Goal: Task Accomplishment & Management: Manage account settings

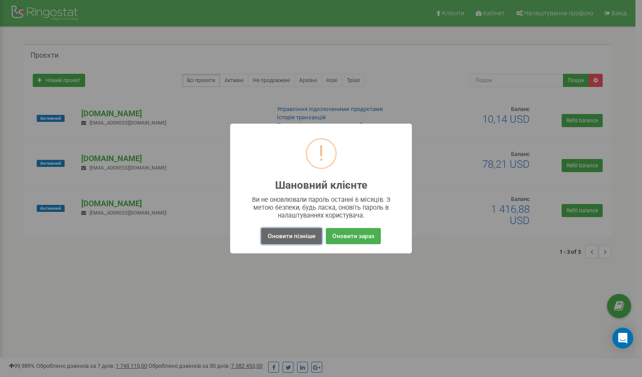
click at [294, 238] on button "Оновити пізніше" at bounding box center [291, 236] width 61 height 16
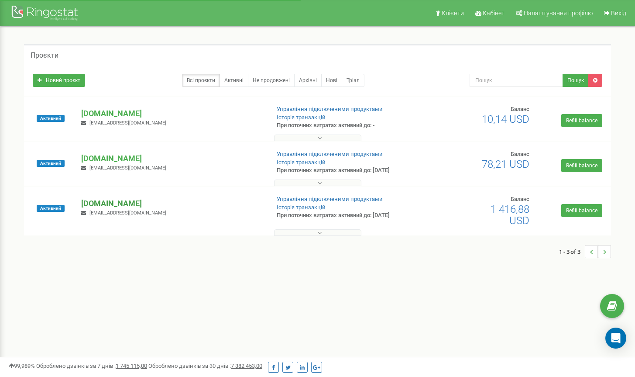
click at [107, 202] on p "[DOMAIN_NAME]" at bounding box center [171, 203] width 181 height 11
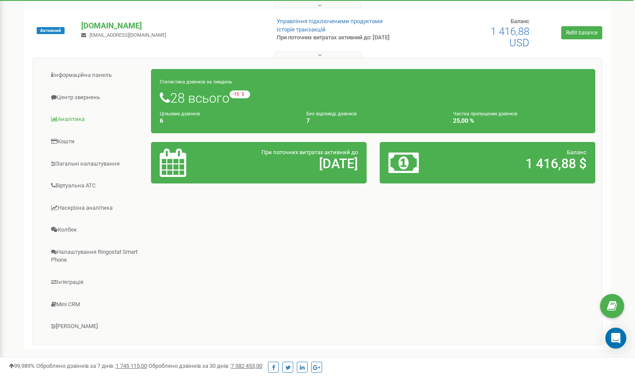
scroll to position [183, 0]
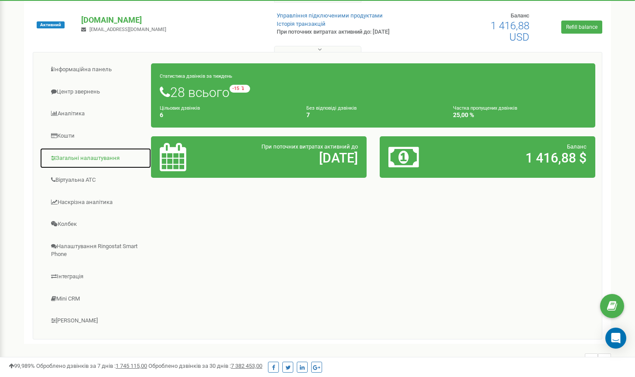
click at [83, 158] on link "Загальні налаштування" at bounding box center [96, 158] width 112 height 21
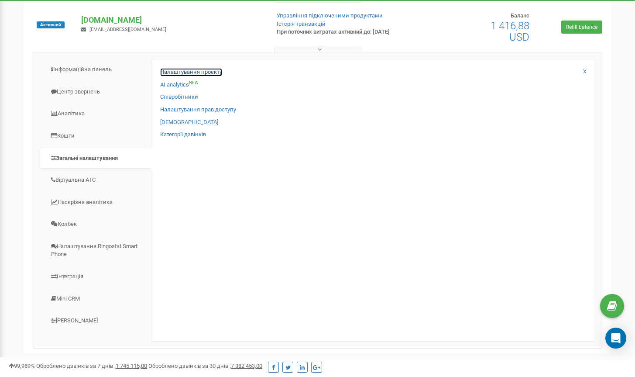
click at [206, 72] on link "Налаштування проєкту" at bounding box center [191, 72] width 62 height 8
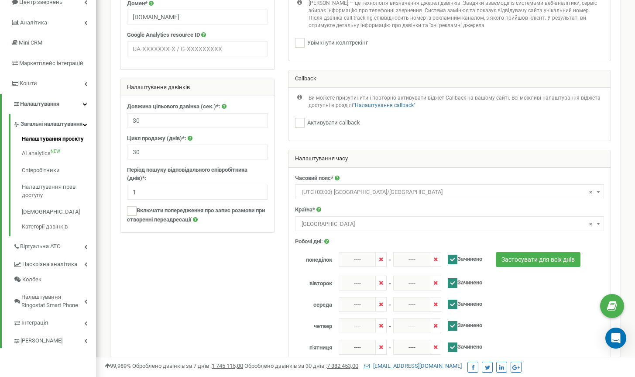
scroll to position [56, 0]
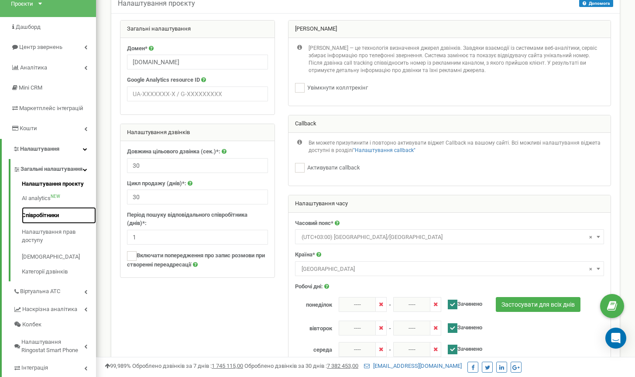
click at [47, 221] on link "Співробітники" at bounding box center [59, 215] width 74 height 17
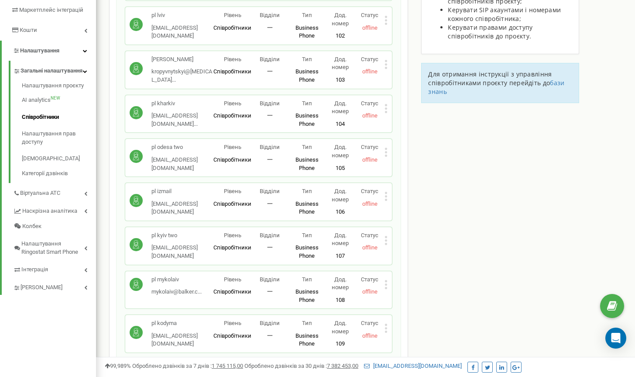
scroll to position [149, 0]
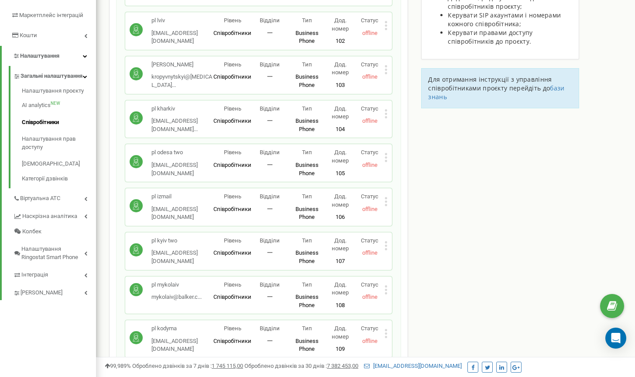
click at [386, 246] on icon at bounding box center [386, 246] width 2 height 2
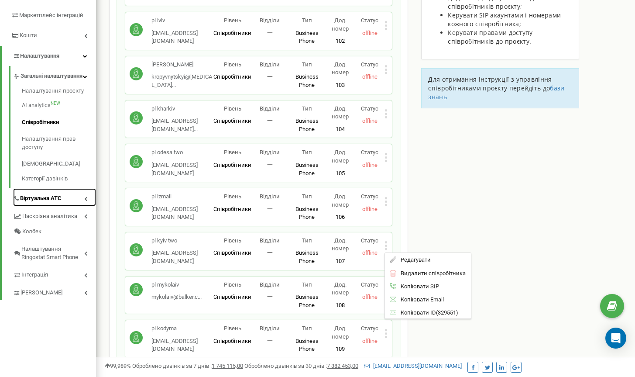
click at [64, 206] on link "Віртуальна АТС" at bounding box center [54, 197] width 83 height 18
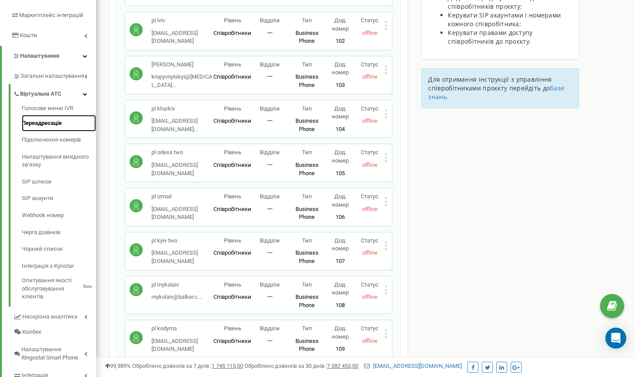
click at [55, 118] on link "Переадресація" at bounding box center [59, 123] width 74 height 17
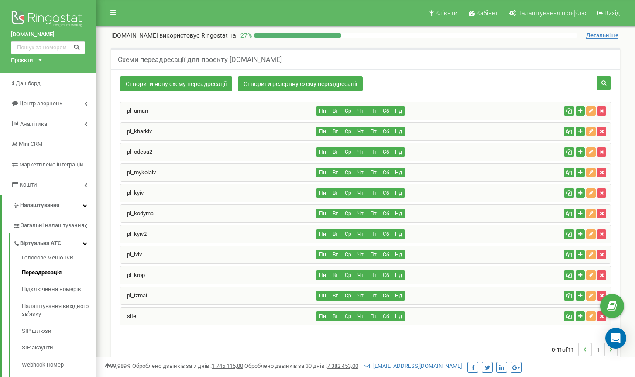
click at [155, 236] on div "pl_kyiv2" at bounding box center [219, 233] width 196 height 17
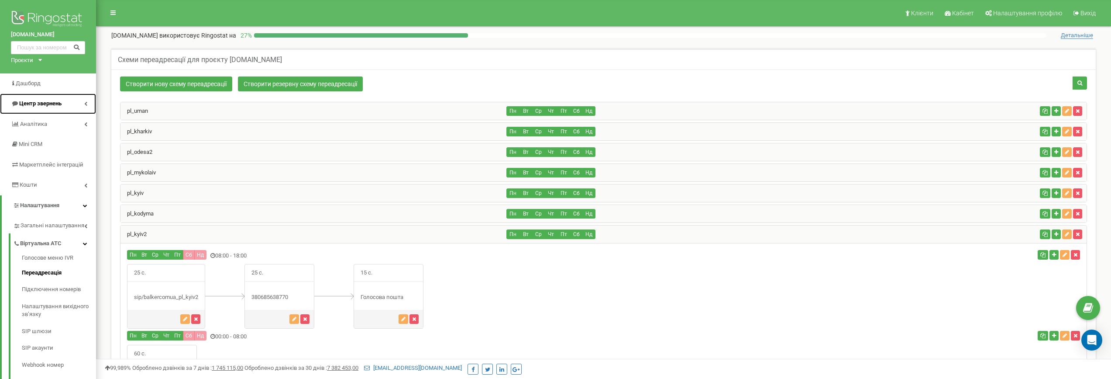
click at [39, 102] on span "Центр звернень" at bounding box center [40, 103] width 42 height 7
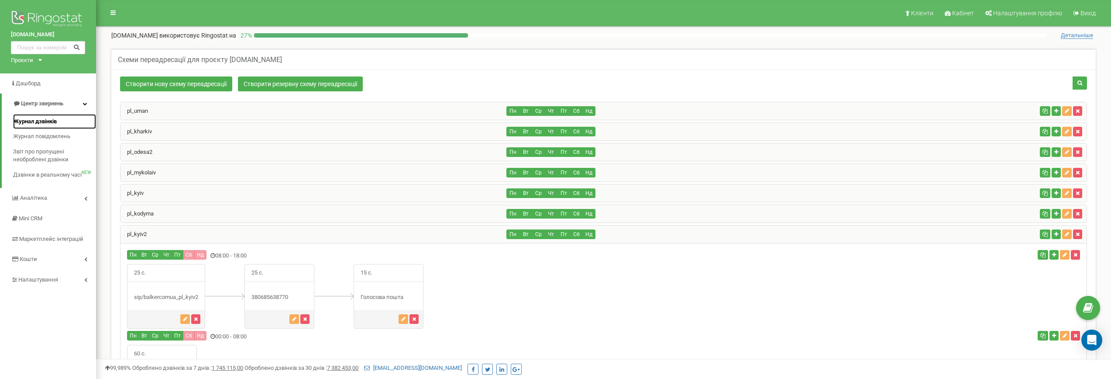
click at [38, 120] on span "Журнал дзвінків" at bounding box center [35, 121] width 44 height 8
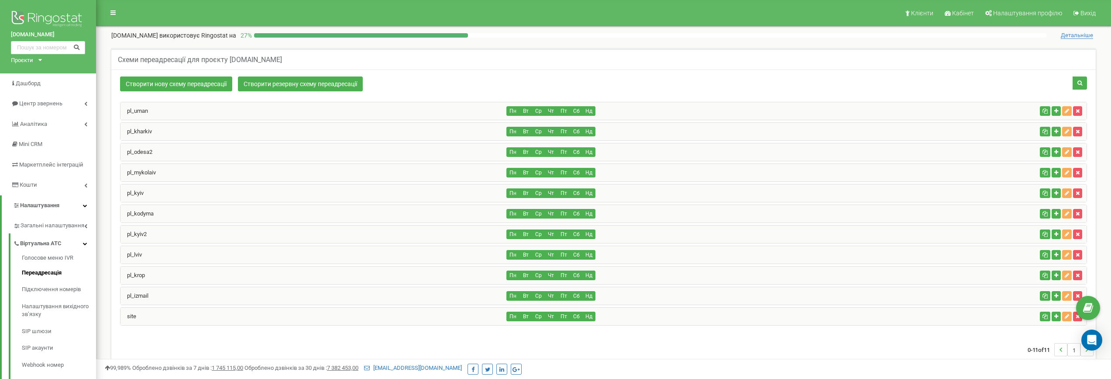
click at [151, 234] on div "pl_kyiv2" at bounding box center [314, 233] width 387 height 17
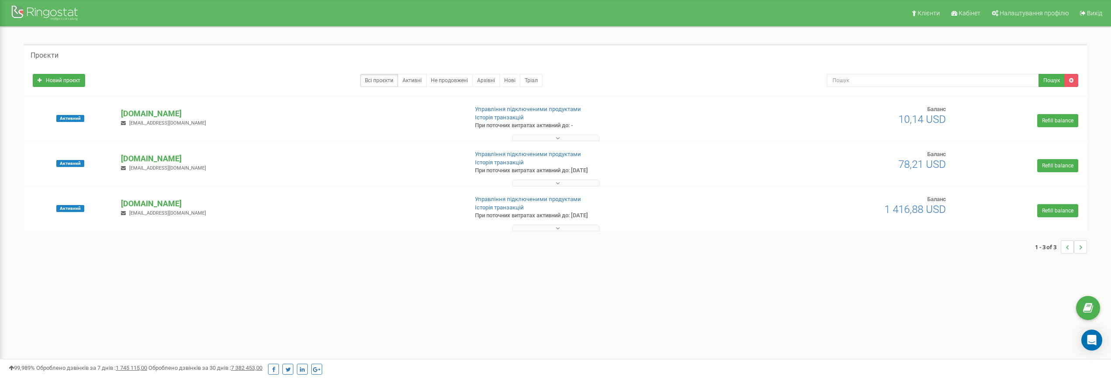
click at [140, 204] on p "[DOMAIN_NAME]" at bounding box center [291, 203] width 340 height 11
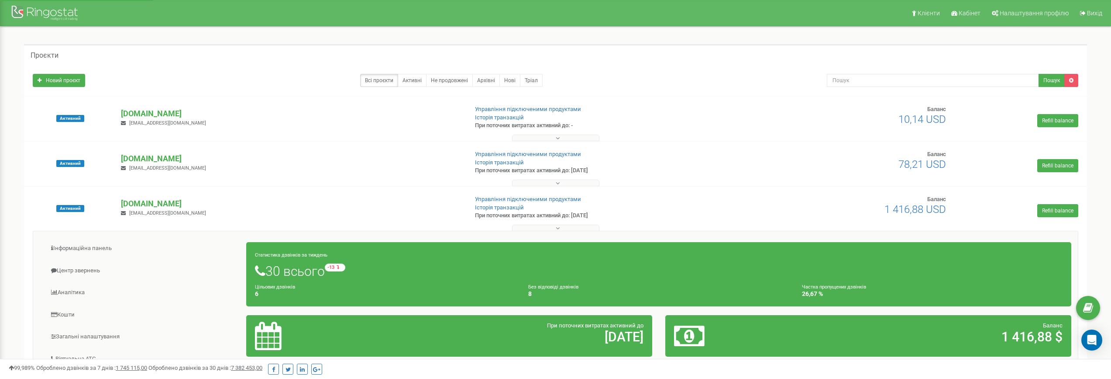
scroll to position [118, 0]
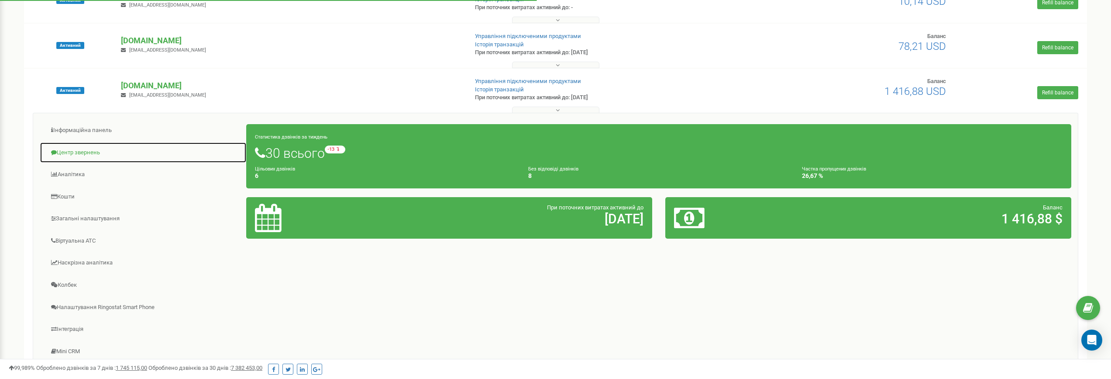
click at [87, 153] on link "Центр звернень" at bounding box center [143, 152] width 207 height 21
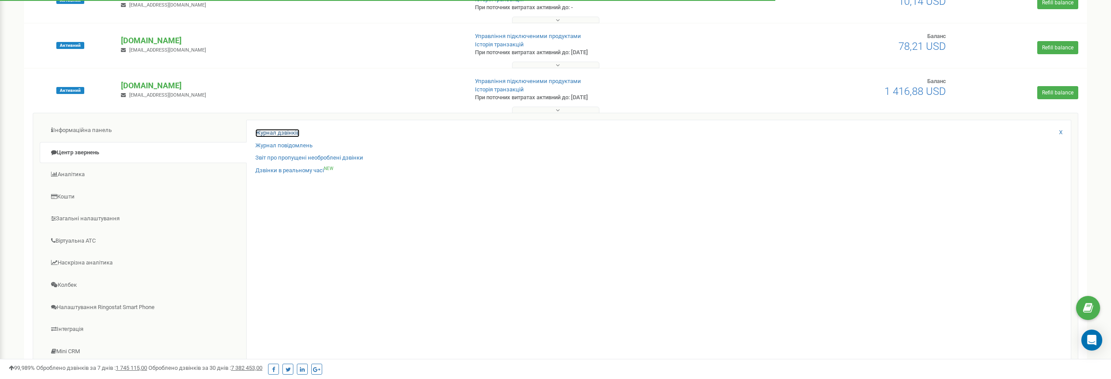
click at [285, 135] on link "Журнал дзвінків" at bounding box center [277, 133] width 44 height 8
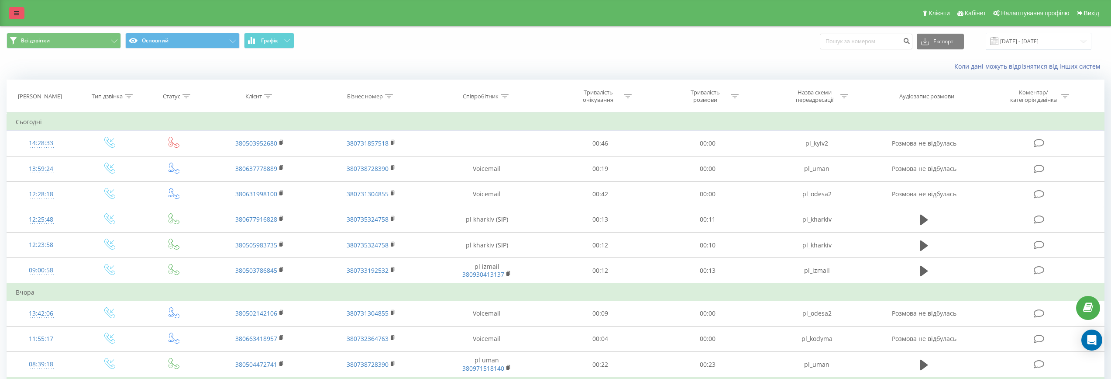
click at [15, 16] on icon at bounding box center [16, 13] width 5 height 6
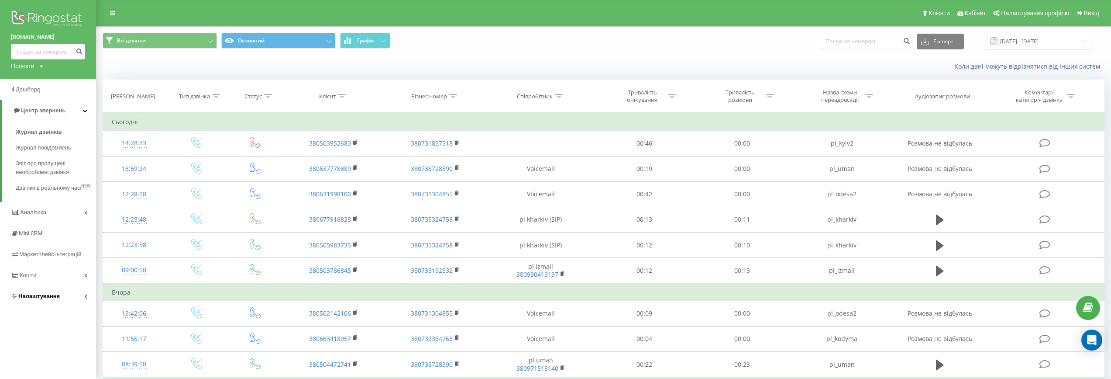
click at [31, 299] on span "Налаштування" at bounding box center [38, 296] width 41 height 7
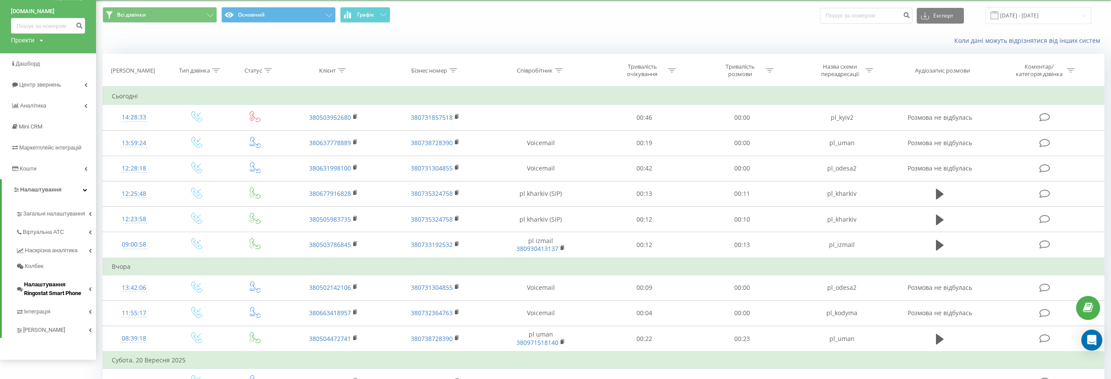
scroll to position [31, 0]
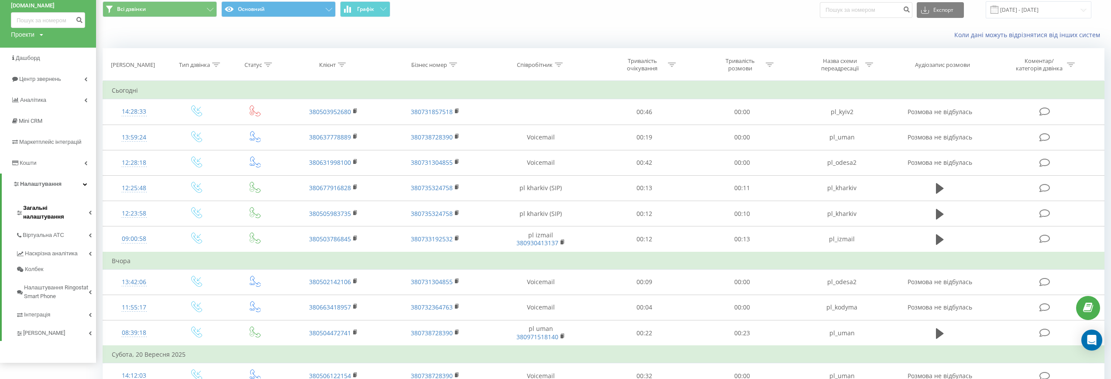
click at [62, 212] on span "Загальні налаштування" at bounding box center [56, 212] width 66 height 17
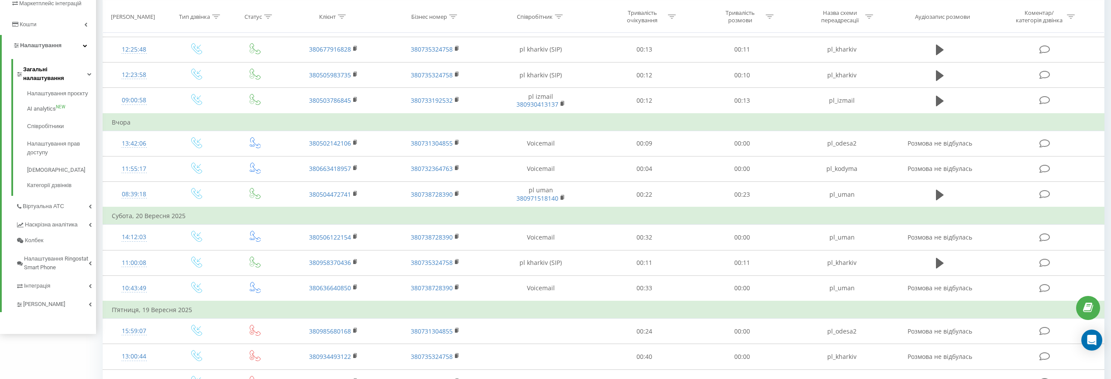
scroll to position [0, 0]
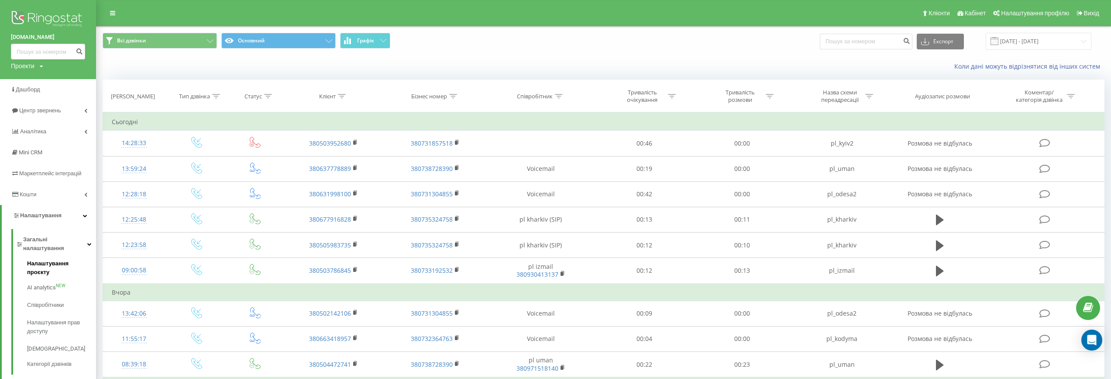
click at [57, 259] on span "Налаштування проєкту" at bounding box center [59, 267] width 65 height 17
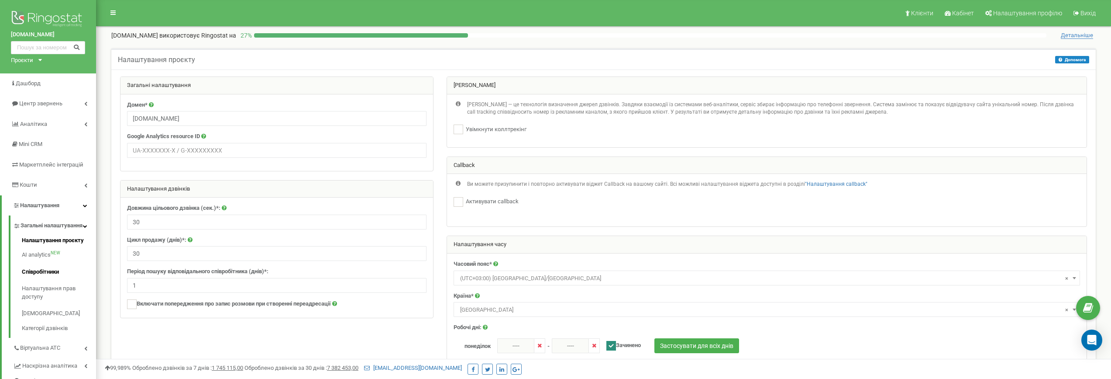
scroll to position [150, 0]
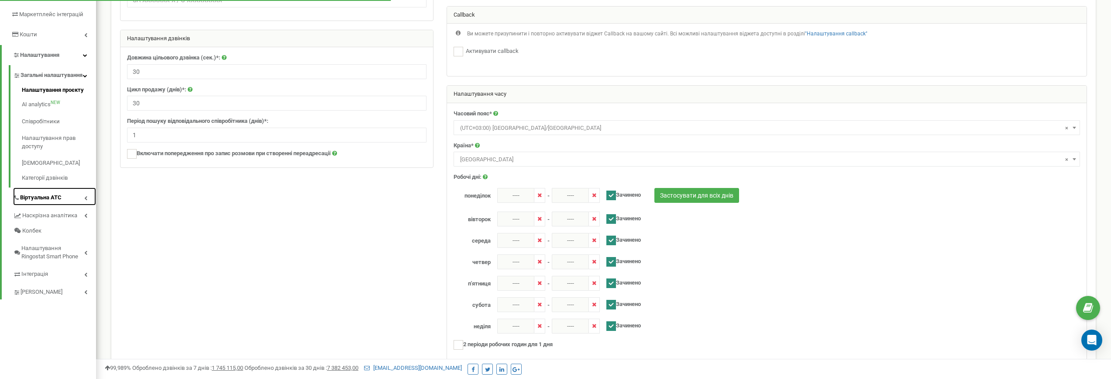
click at [44, 201] on span "Віртуальна АТС" at bounding box center [40, 197] width 41 height 8
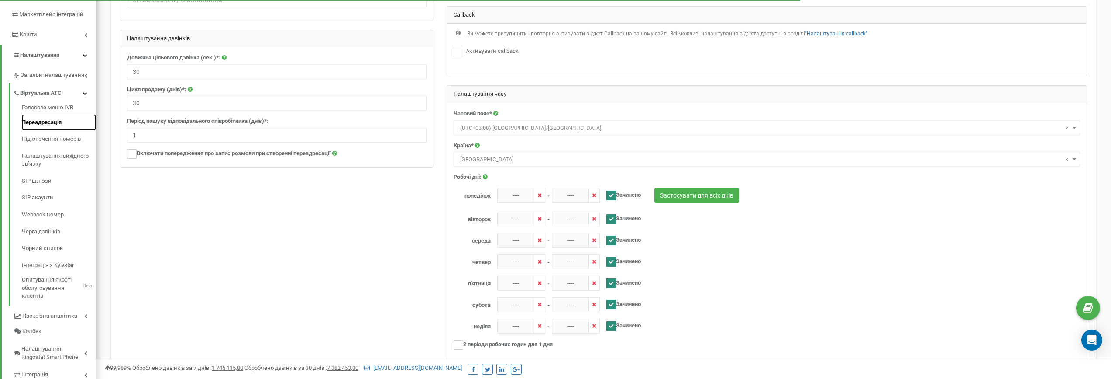
click at [50, 125] on link "Переадресація" at bounding box center [59, 122] width 74 height 17
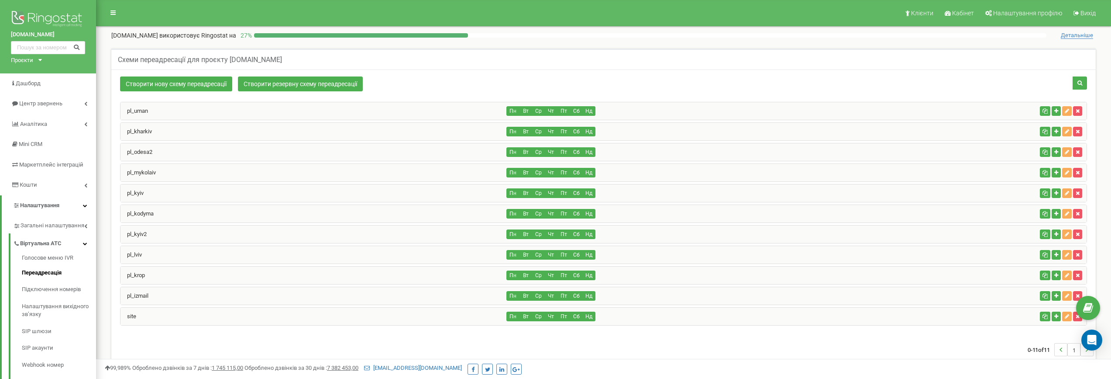
click at [153, 235] on div "pl_kyiv2" at bounding box center [314, 233] width 387 height 17
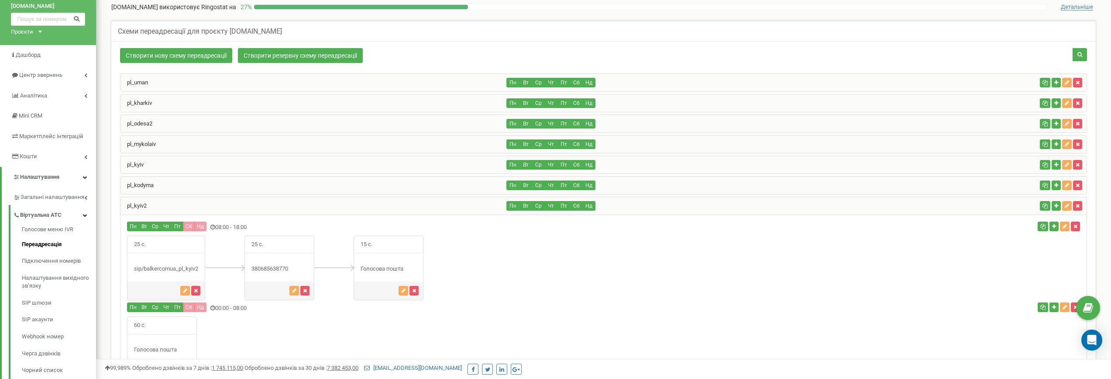
scroll to position [34, 0]
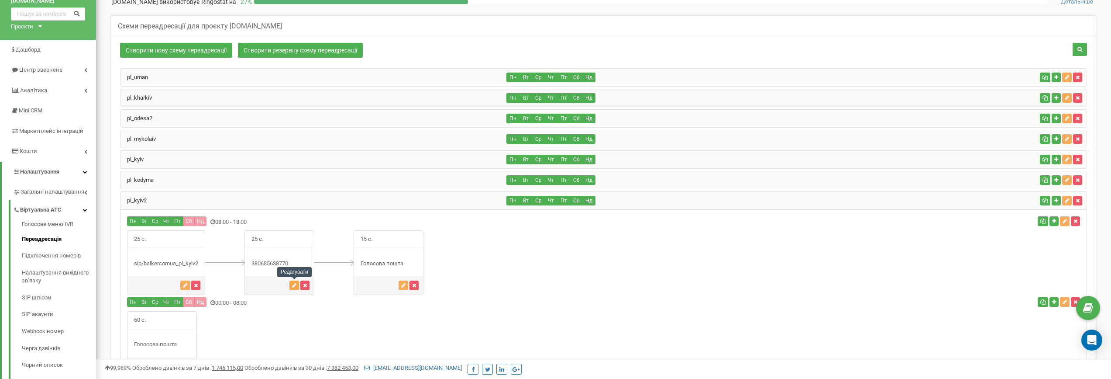
click at [296, 286] on icon "button" at bounding box center [294, 285] width 4 height 5
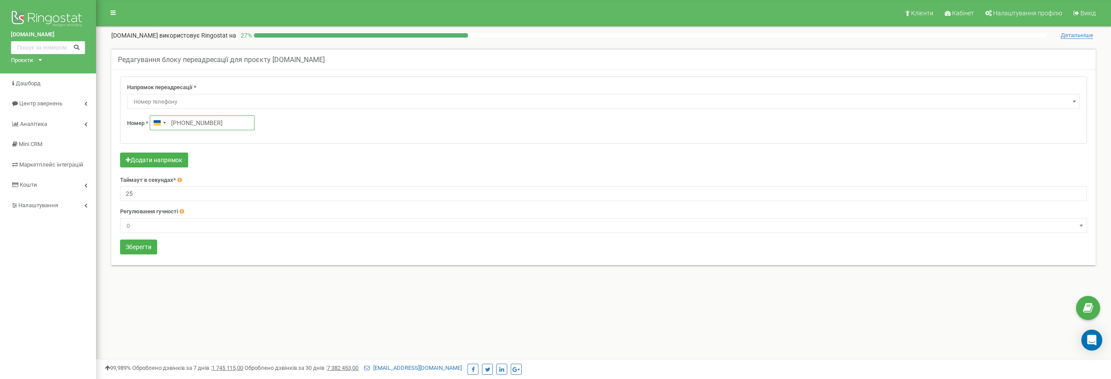
click at [223, 121] on input "+380685638770" at bounding box center [202, 122] width 105 height 15
type input "+380 95 163 2325"
click at [141, 252] on button "Зберегти" at bounding box center [138, 246] width 37 height 15
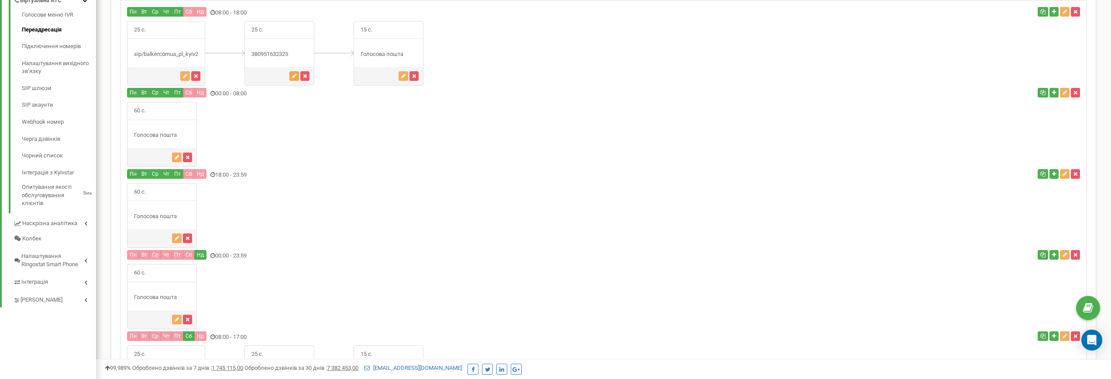
click at [295, 77] on icon "button" at bounding box center [294, 75] width 4 height 5
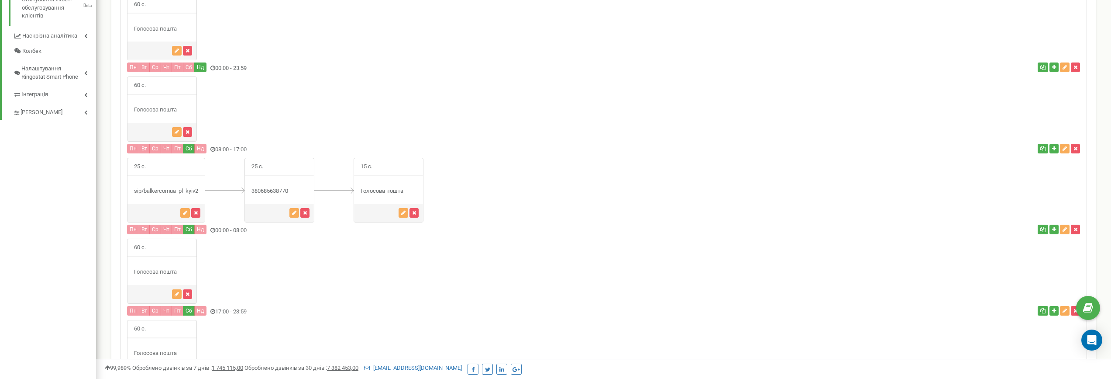
scroll to position [442, 0]
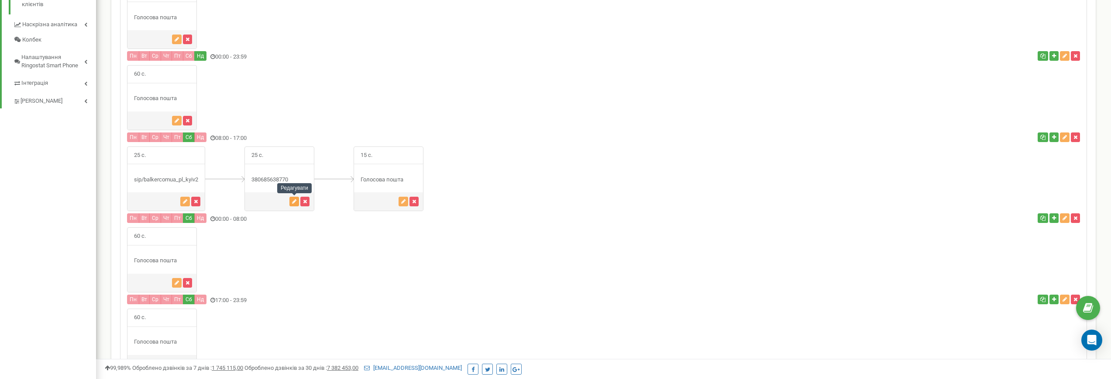
click at [295, 203] on icon "button" at bounding box center [294, 201] width 4 height 5
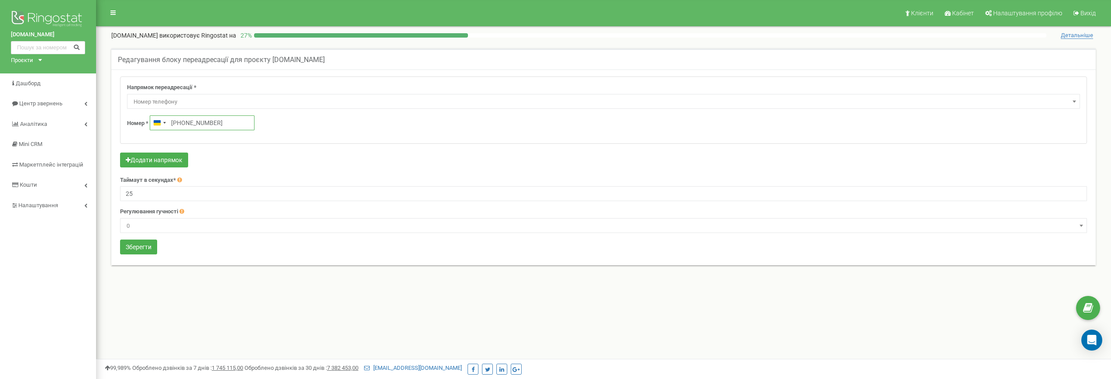
click at [220, 122] on input "+380685638770" at bounding box center [202, 122] width 105 height 15
type input "+380 95 163 2325"
click at [148, 250] on button "Зберегти" at bounding box center [138, 246] width 37 height 15
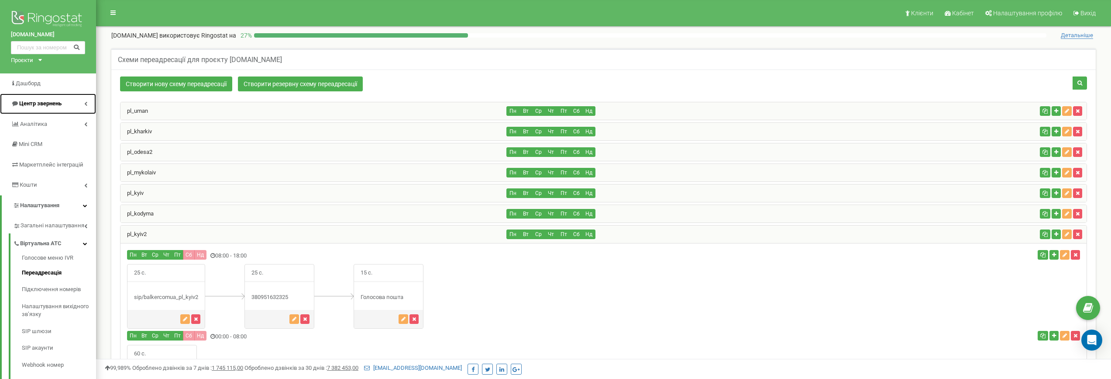
click at [51, 100] on span "Центр звернень" at bounding box center [40, 103] width 42 height 7
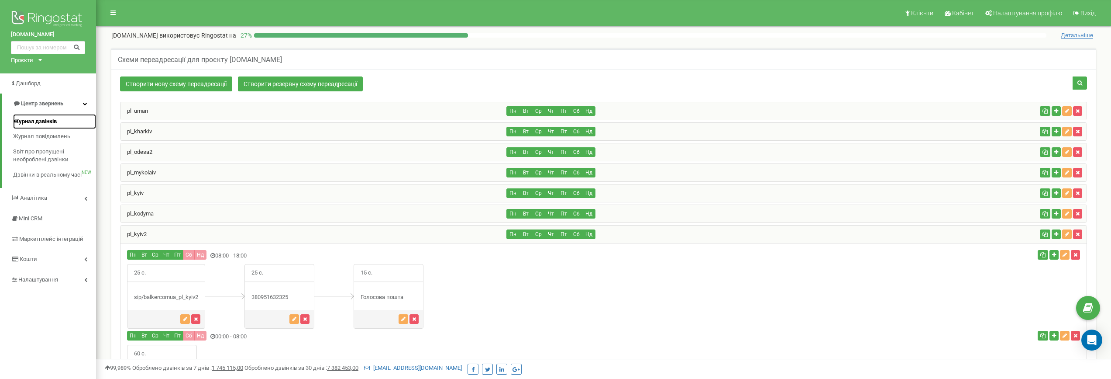
click at [38, 122] on span "Журнал дзвінків" at bounding box center [35, 121] width 44 height 8
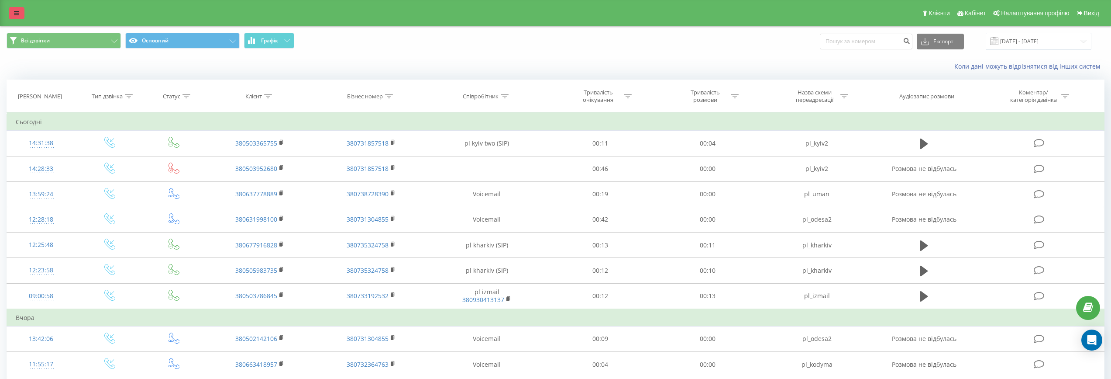
click at [17, 12] on icon at bounding box center [16, 13] width 5 height 6
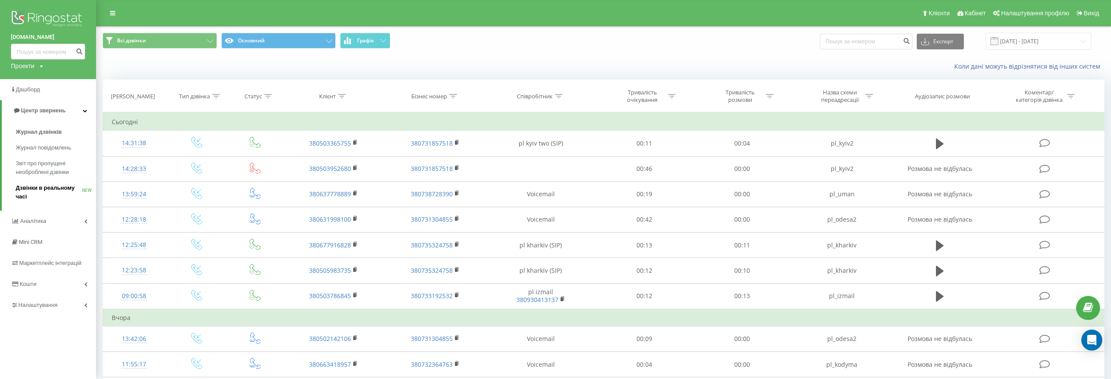
click at [41, 186] on span "Дзвінки в реальному часі" at bounding box center [49, 191] width 66 height 17
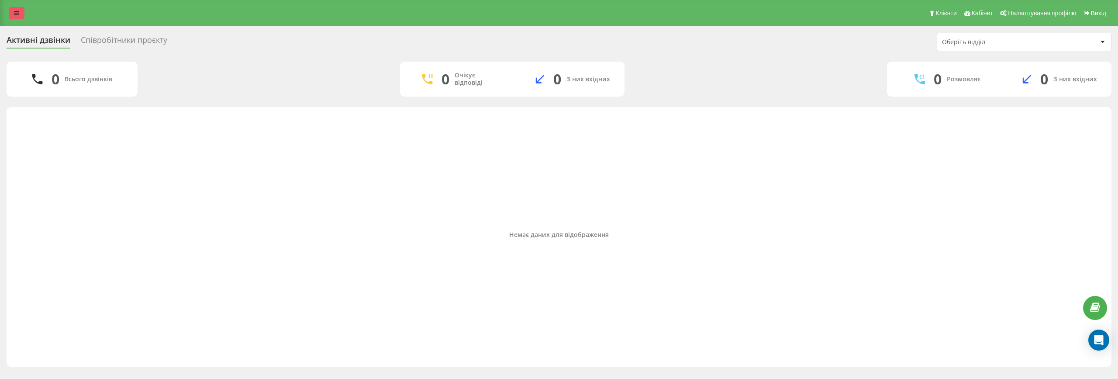
click at [14, 14] on icon at bounding box center [16, 13] width 5 height 6
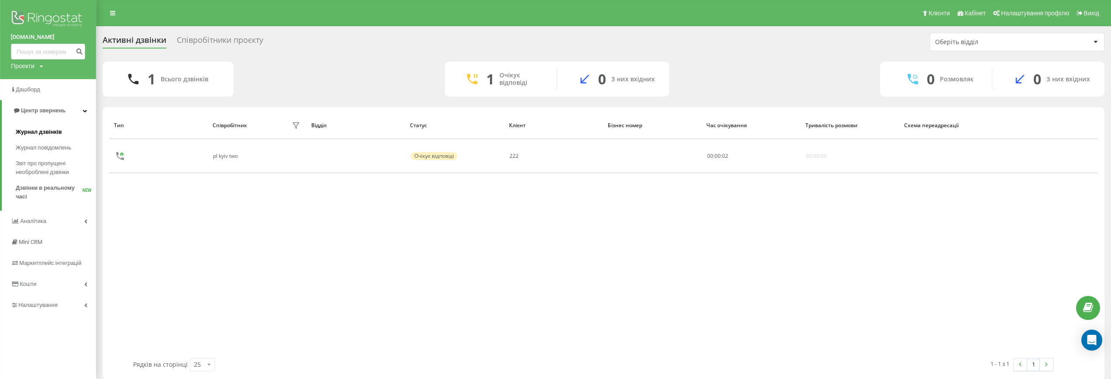
click at [43, 131] on span "Журнал дзвінків" at bounding box center [39, 132] width 46 height 9
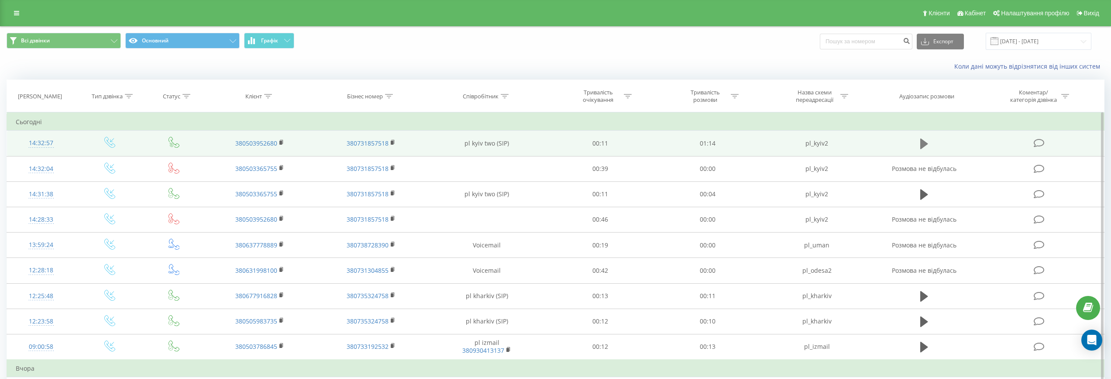
click at [921, 144] on icon at bounding box center [925, 143] width 8 height 10
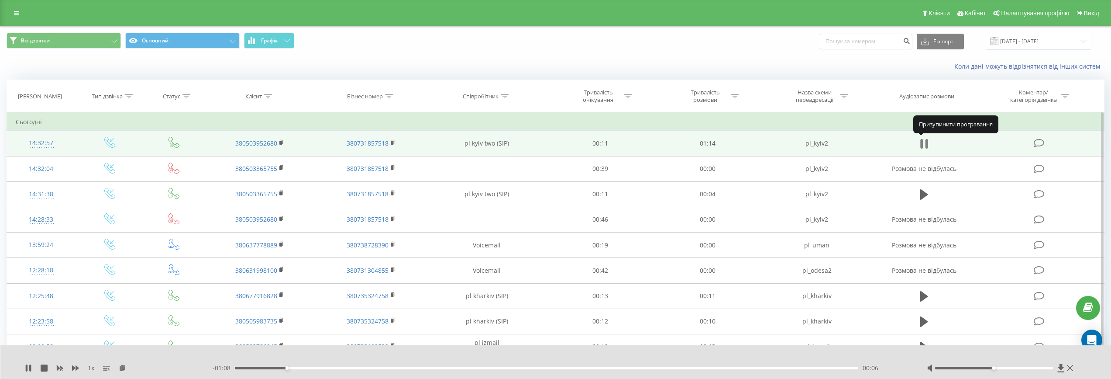
click at [921, 145] on icon at bounding box center [922, 144] width 3 height 10
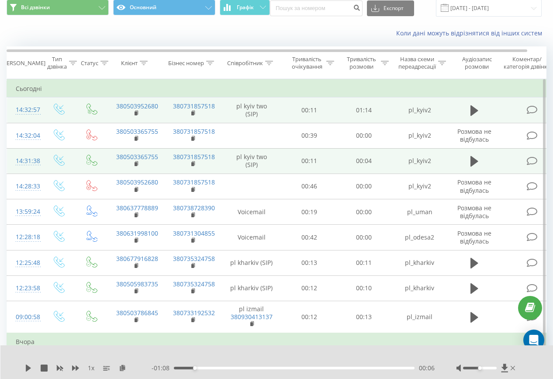
scroll to position [61, 0]
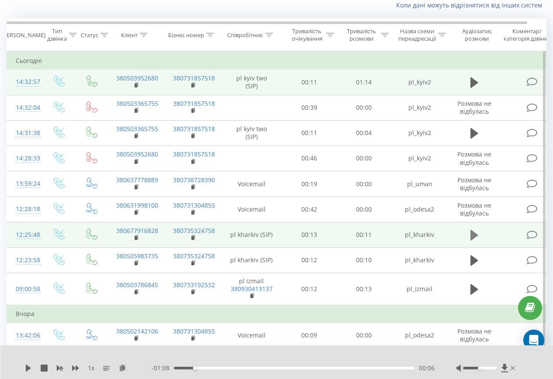
click at [470, 236] on icon at bounding box center [474, 235] width 8 height 10
drag, startPoint x: 479, startPoint y: 369, endPoint x: 487, endPoint y: 369, distance: 8.3
click at [487, 369] on div at bounding box center [486, 367] width 61 height 9
drag, startPoint x: 486, startPoint y: 369, endPoint x: 499, endPoint y: 368, distance: 13.1
click at [499, 368] on div at bounding box center [486, 367] width 61 height 9
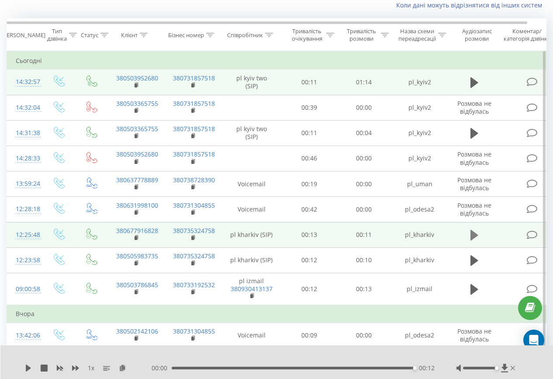
click at [476, 236] on icon at bounding box center [474, 235] width 8 height 10
click at [471, 233] on icon at bounding box center [474, 235] width 8 height 10
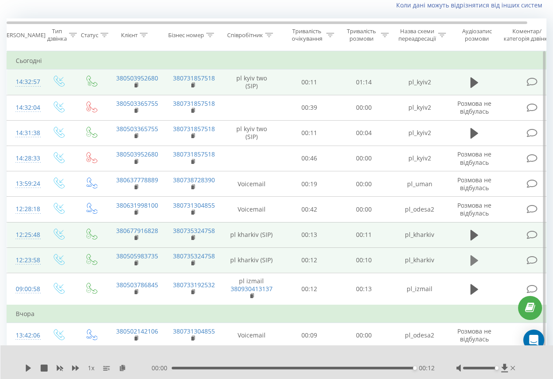
click at [474, 259] on icon at bounding box center [474, 260] width 8 height 10
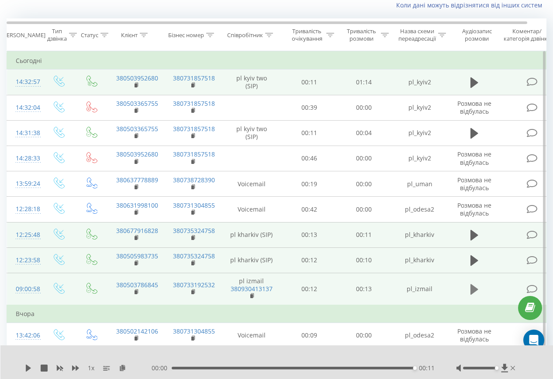
click at [473, 288] on icon at bounding box center [474, 289] width 8 height 10
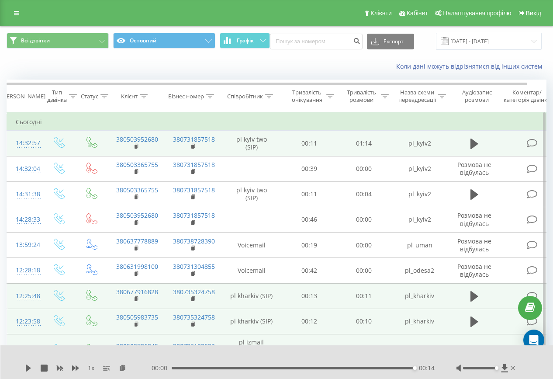
scroll to position [177, 0]
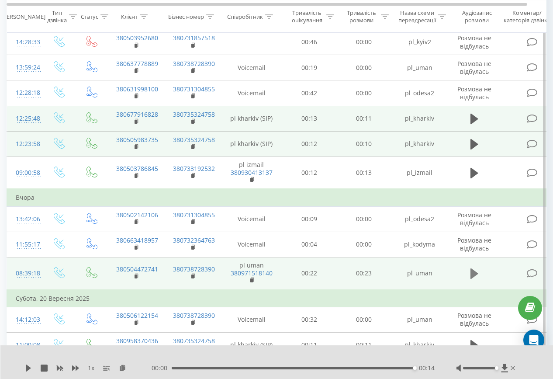
click at [474, 274] on icon at bounding box center [474, 273] width 8 height 10
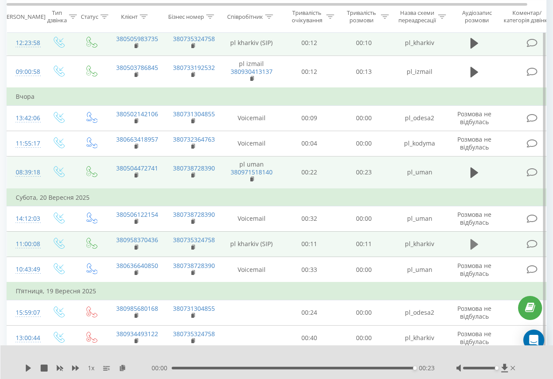
click at [476, 244] on icon at bounding box center [474, 244] width 8 height 10
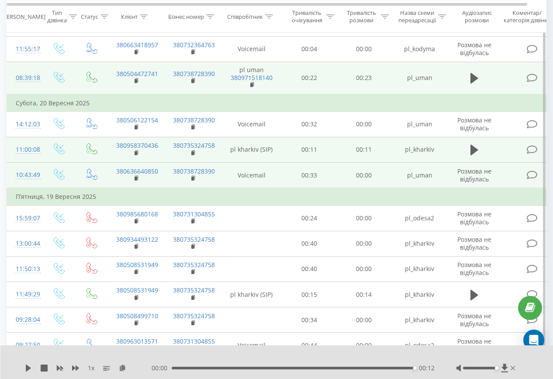
scroll to position [378, 0]
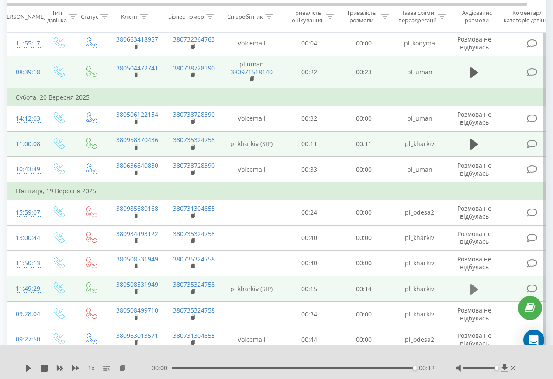
click at [475, 292] on icon at bounding box center [474, 289] width 8 height 12
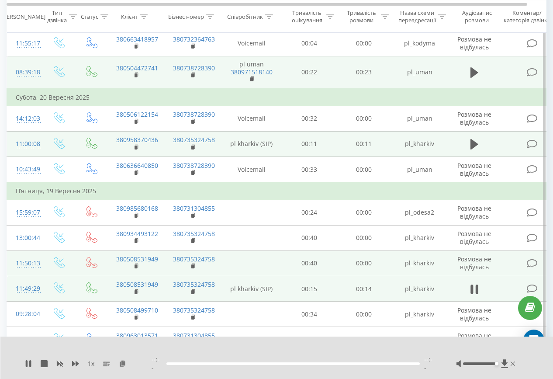
scroll to position [516, 0]
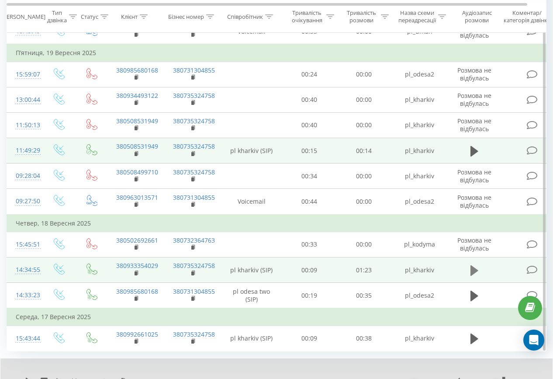
click at [472, 272] on icon at bounding box center [474, 270] width 8 height 10
click at [475, 272] on icon at bounding box center [476, 271] width 3 height 10
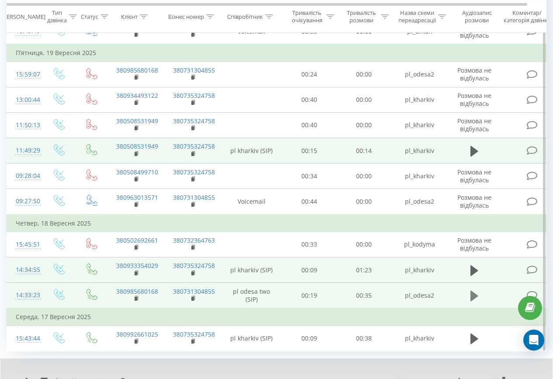
click at [473, 296] on icon at bounding box center [474, 295] width 8 height 10
click at [476, 297] on icon at bounding box center [476, 296] width 3 height 10
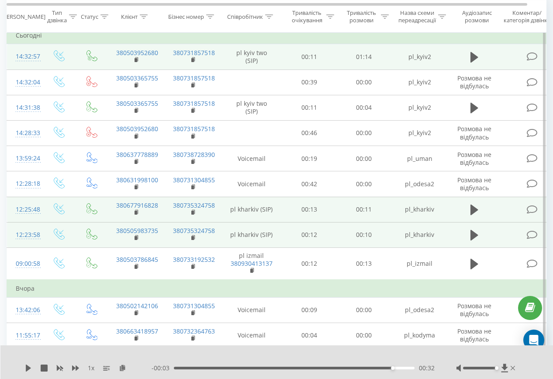
scroll to position [0, 0]
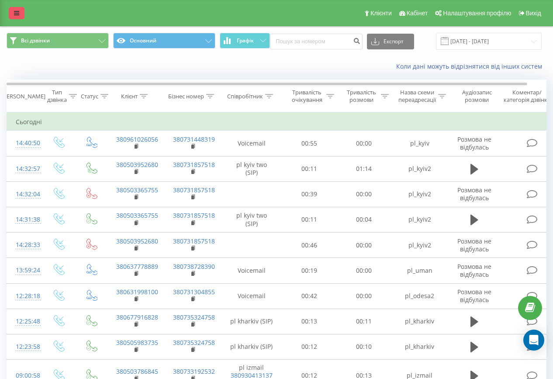
click at [13, 7] on link at bounding box center [17, 13] width 16 height 12
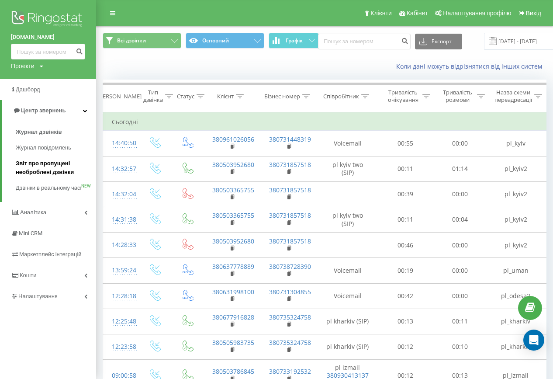
click at [45, 169] on span "Звіт про пропущені необроблені дзвінки" at bounding box center [54, 167] width 76 height 17
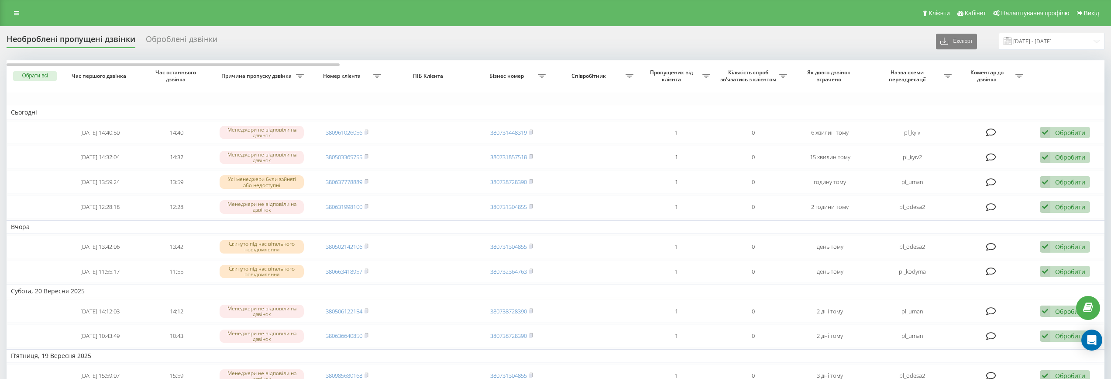
click at [166, 43] on div "Оброблені дзвінки" at bounding box center [182, 42] width 72 height 14
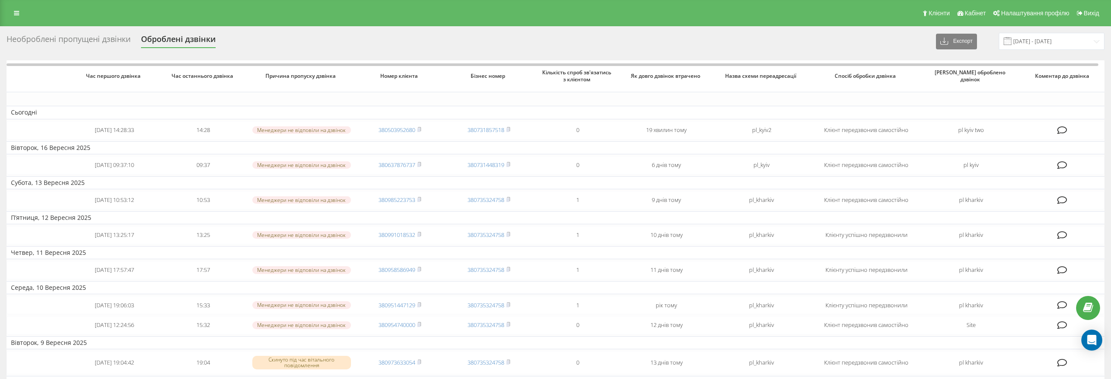
click at [95, 41] on div "Необроблені пропущені дзвінки" at bounding box center [69, 42] width 124 height 14
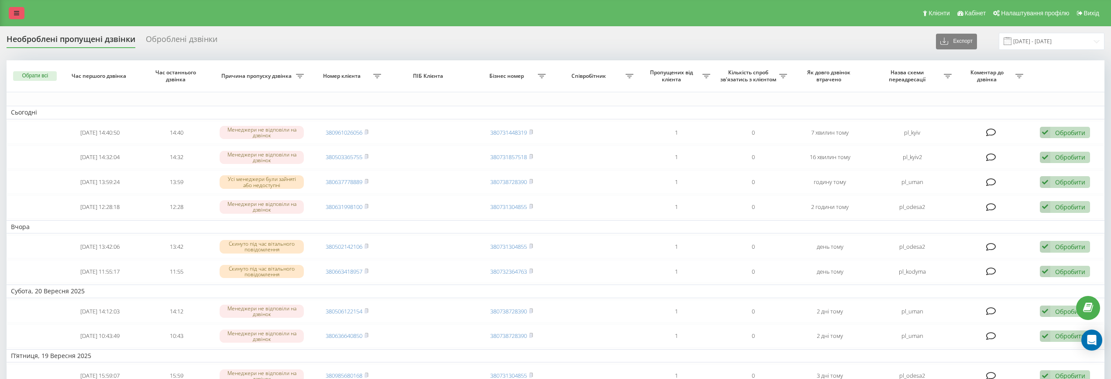
click at [14, 12] on icon at bounding box center [16, 13] width 5 height 6
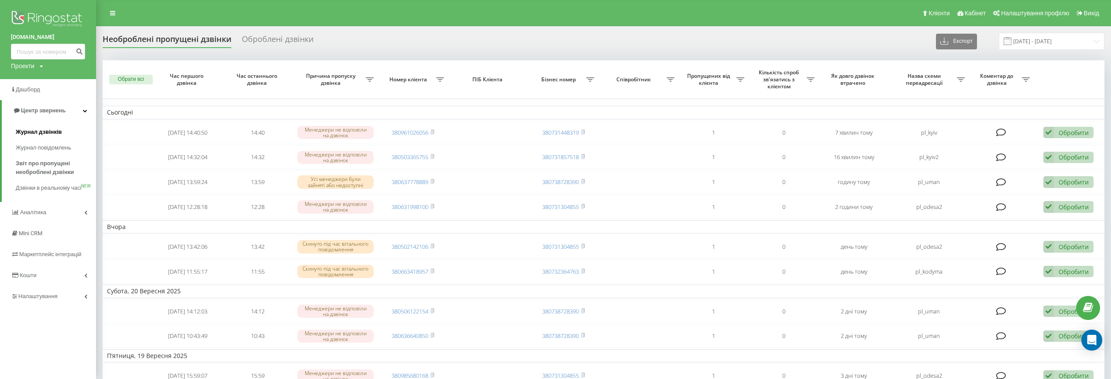
click at [36, 131] on span "Журнал дзвінків" at bounding box center [39, 132] width 46 height 9
